Goal: Information Seeking & Learning: Understand process/instructions

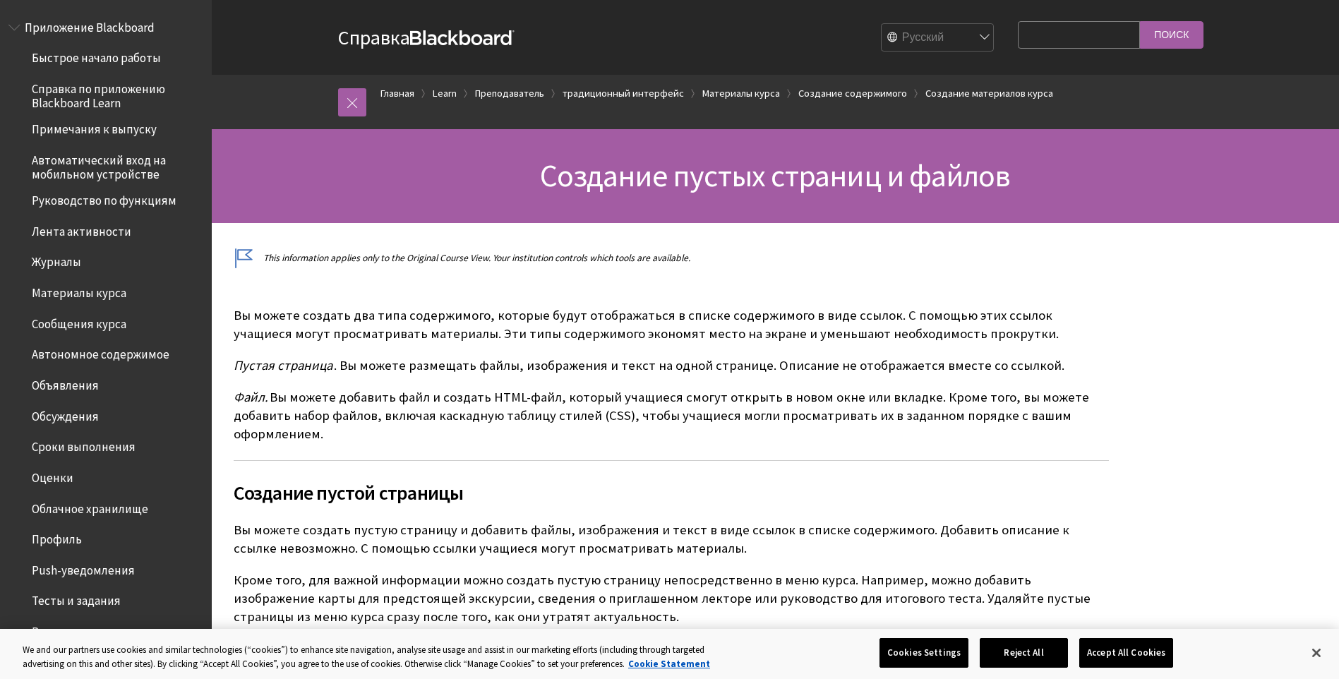
scroll to position [2214, 0]
